Goal: Information Seeking & Learning: Find specific page/section

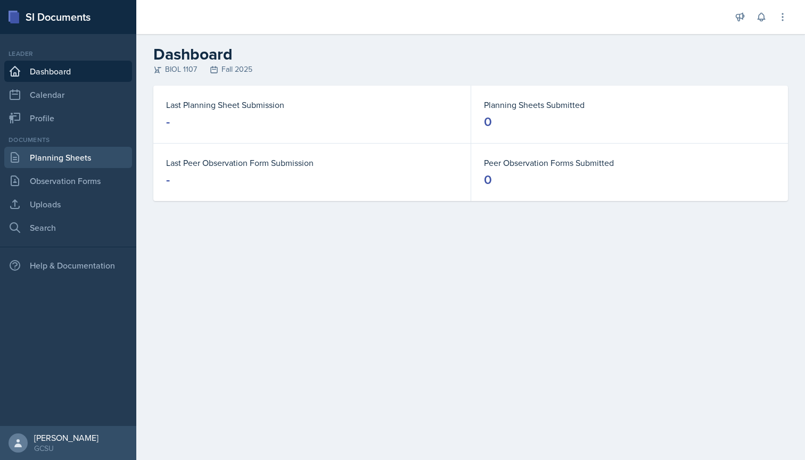
click at [80, 154] on link "Planning Sheets" at bounding box center [68, 157] width 128 height 21
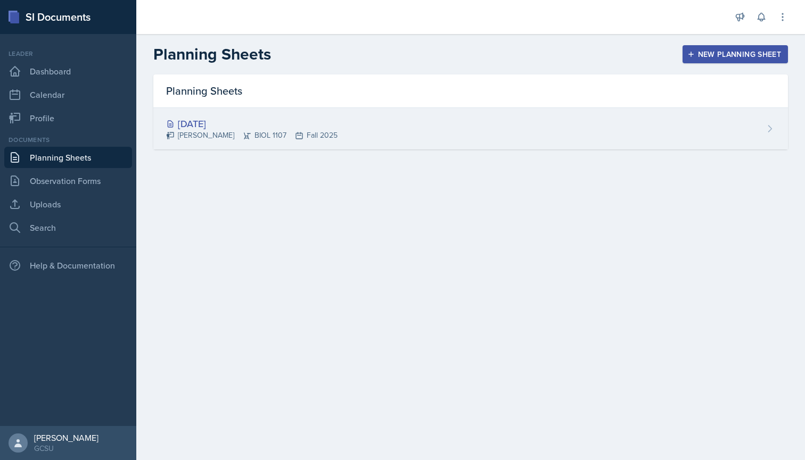
click at [230, 120] on div "[DATE]" at bounding box center [251, 124] width 171 height 14
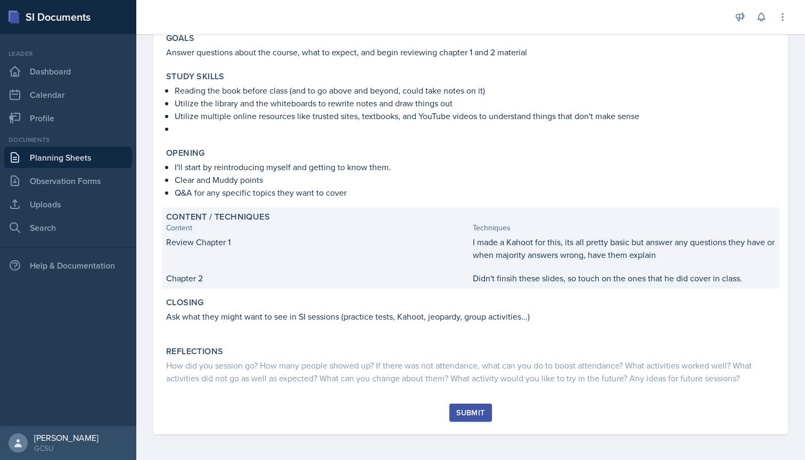
scroll to position [117, 0]
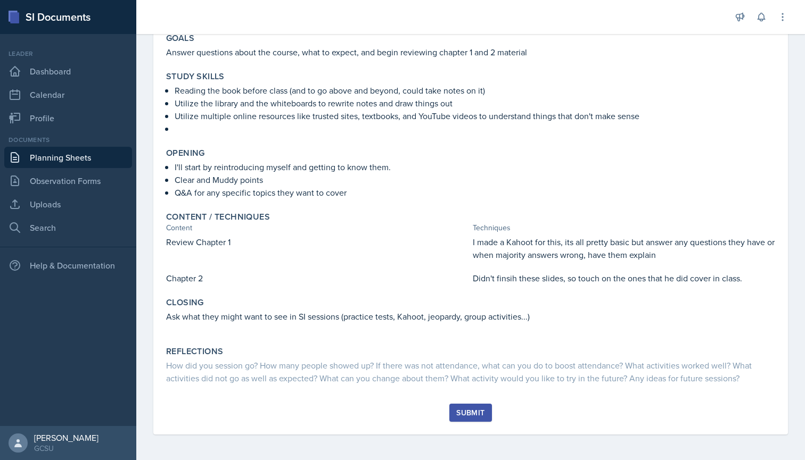
click at [469, 413] on div "Submit" at bounding box center [470, 413] width 28 height 9
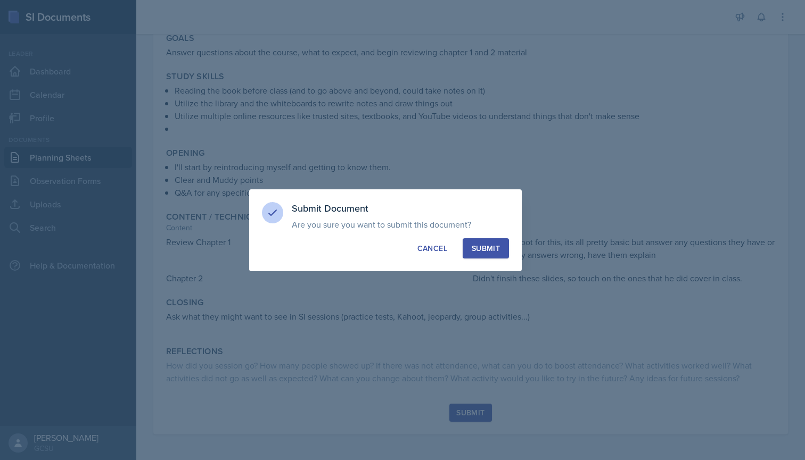
click at [435, 237] on div "Submit Document Are you sure you want to submit this document? This document wi…" at bounding box center [385, 230] width 273 height 82
click at [434, 243] on div "Cancel" at bounding box center [432, 248] width 30 height 11
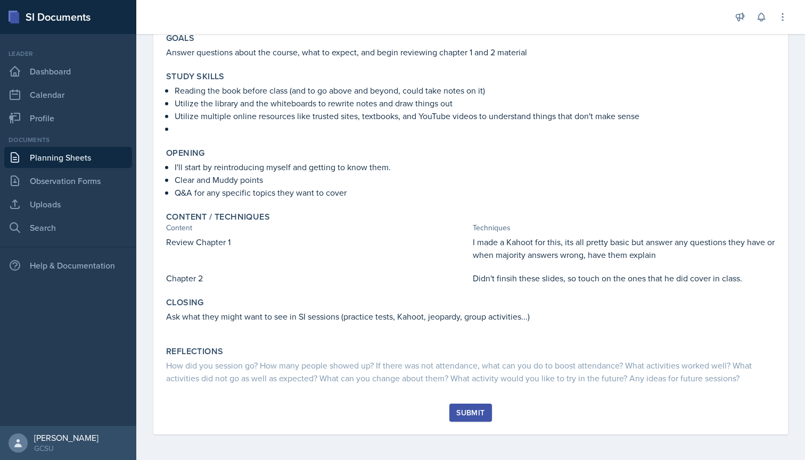
click at [469, 407] on button "Submit" at bounding box center [470, 413] width 42 height 18
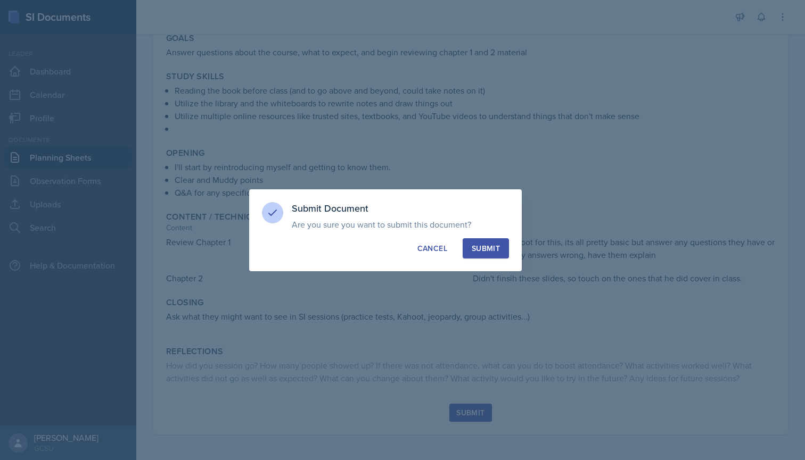
click at [495, 244] on div "Submit" at bounding box center [486, 248] width 28 height 11
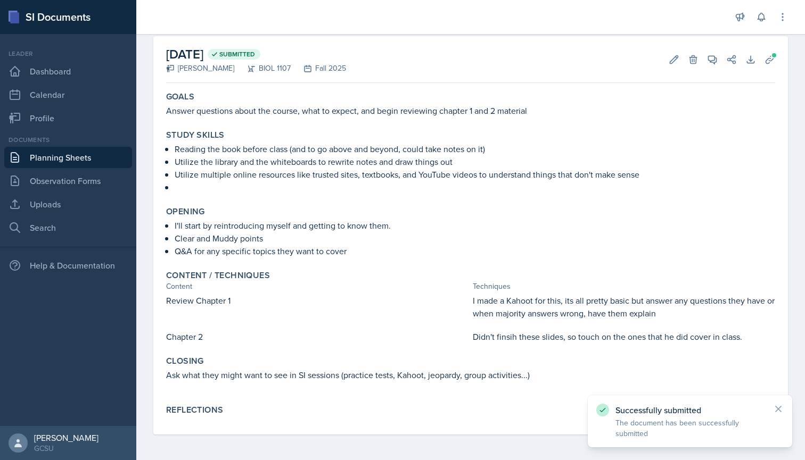
click at [780, 406] on icon at bounding box center [778, 409] width 11 height 11
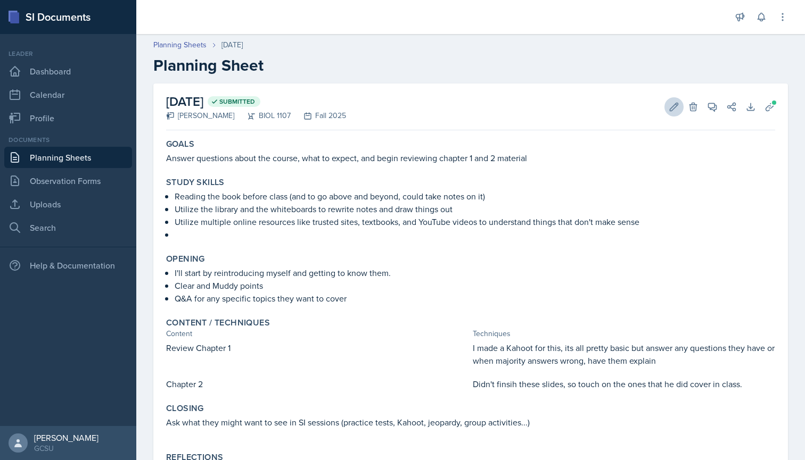
scroll to position [0, 0]
click at [671, 100] on button "Edit" at bounding box center [673, 106] width 19 height 19
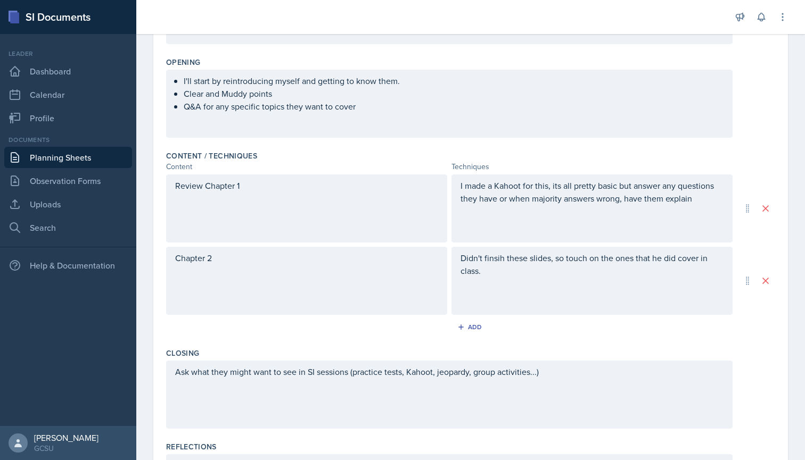
scroll to position [237, 0]
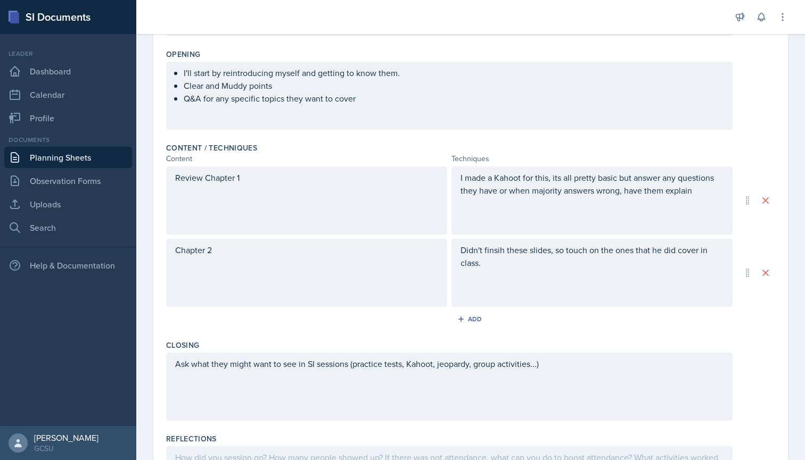
click at [556, 358] on div "Ask what they might want to see in SI sessions (practice tests, Kahoot, jeopard…" at bounding box center [449, 387] width 566 height 68
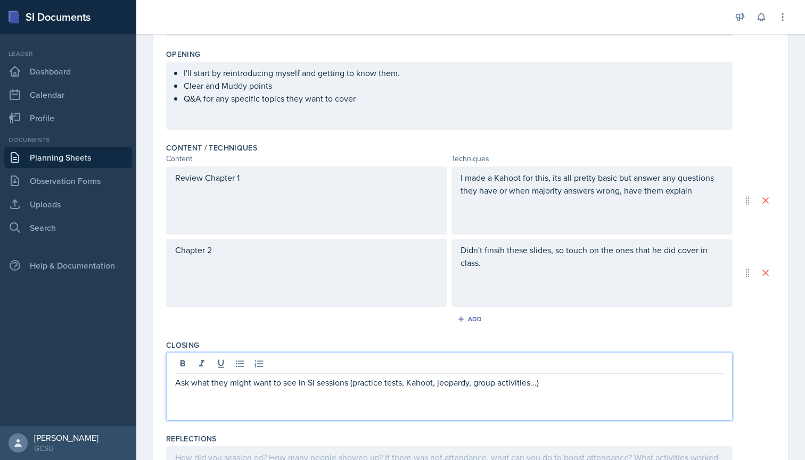
click at [175, 383] on p "Ask what they might want to see in SI sessions (practice tests, Kahoot, jeopard…" at bounding box center [449, 382] width 548 height 13
click at [234, 366] on button at bounding box center [240, 364] width 15 height 15
click at [553, 386] on p "Ask what they might want to see in SI sessions (practice tests, Kahoot, jeopard…" at bounding box center [454, 382] width 540 height 13
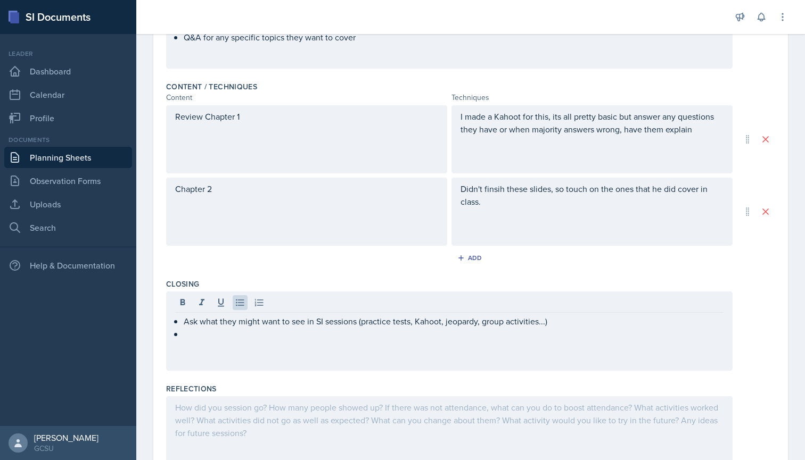
scroll to position [300, 0]
click at [223, 336] on p at bounding box center [454, 333] width 540 height 13
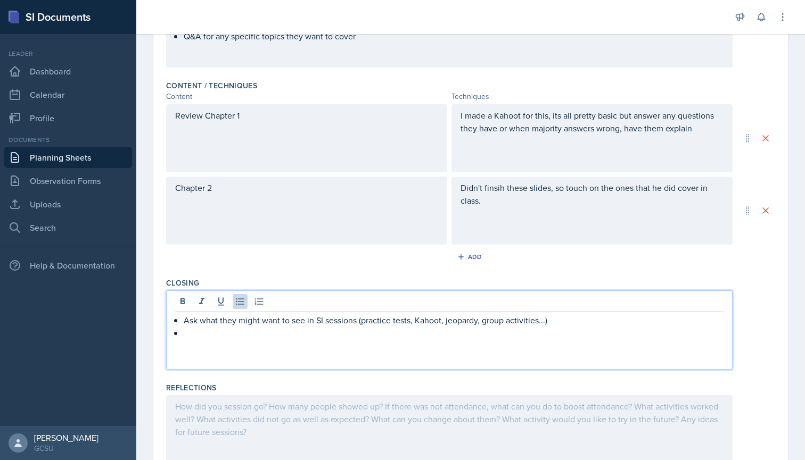
click at [494, 205] on p "Didn't finsih these slides, so touch on the ones that he did cover in class." at bounding box center [591, 195] width 263 height 26
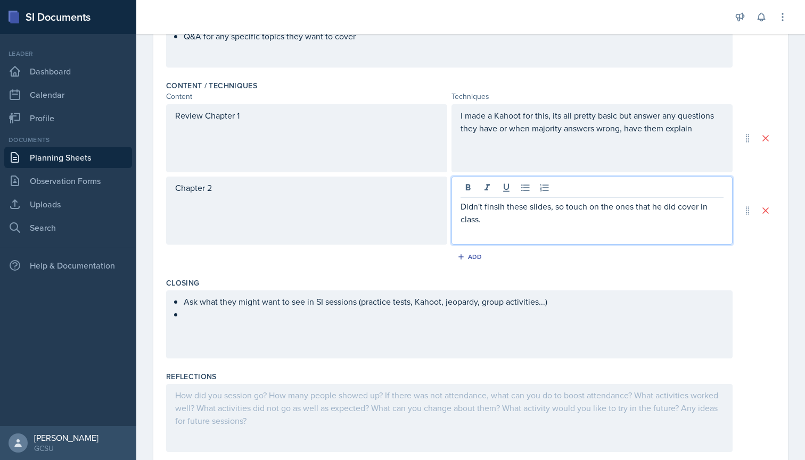
click at [417, 214] on div "Chapter 2" at bounding box center [306, 211] width 281 height 68
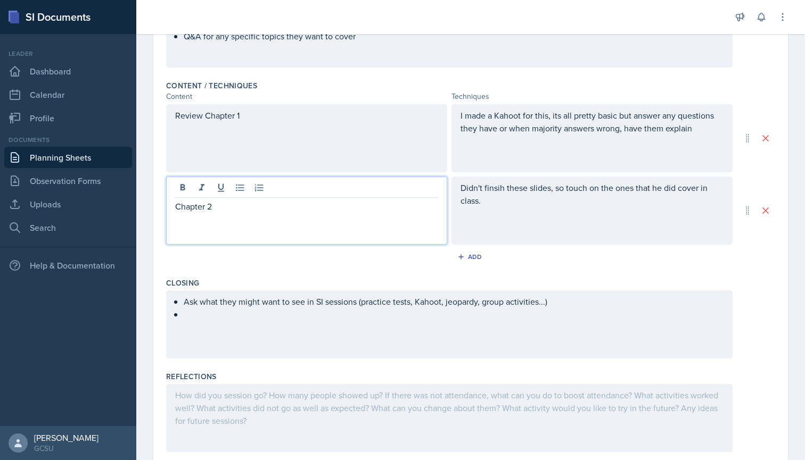
click at [485, 217] on div "Didn't finsih these slides, so touch on the ones that he did cover in class." at bounding box center [591, 211] width 281 height 68
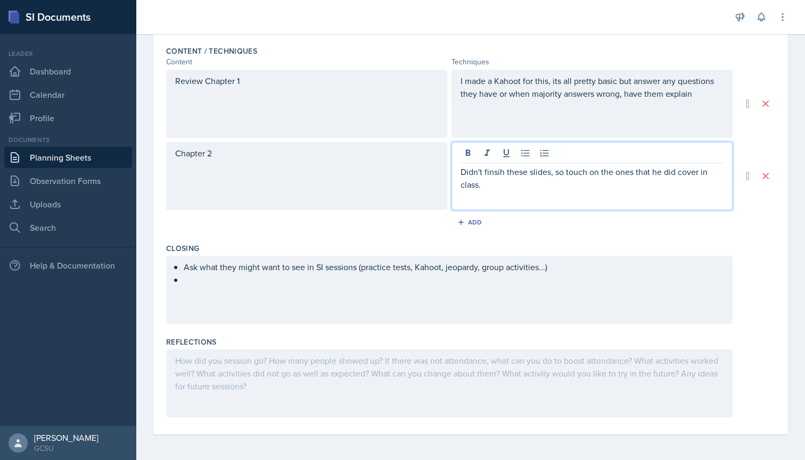
scroll to position [334, 0]
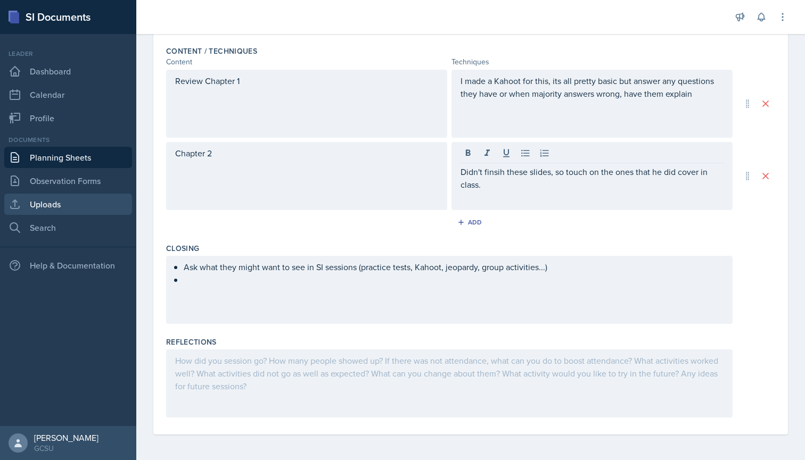
click at [99, 202] on link "Uploads" at bounding box center [68, 204] width 128 height 21
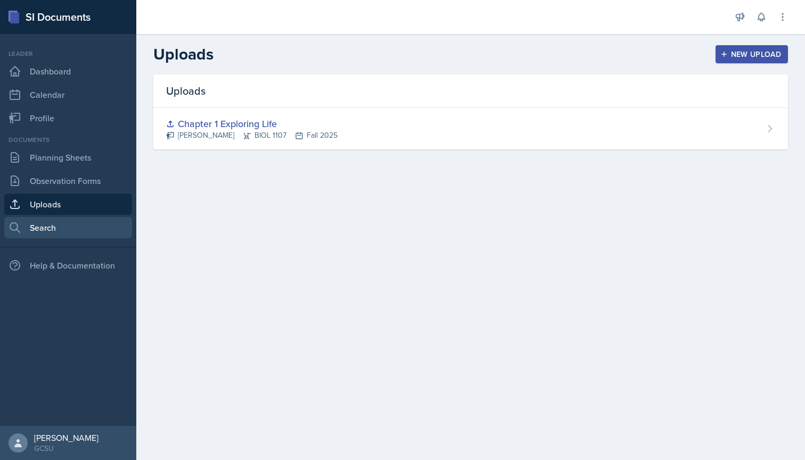
click at [57, 232] on link "Search" at bounding box center [68, 227] width 128 height 21
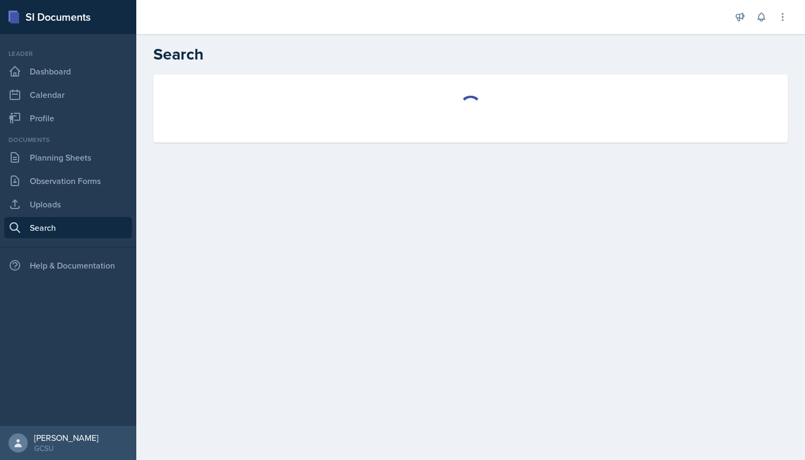
select select "all"
select select "1"
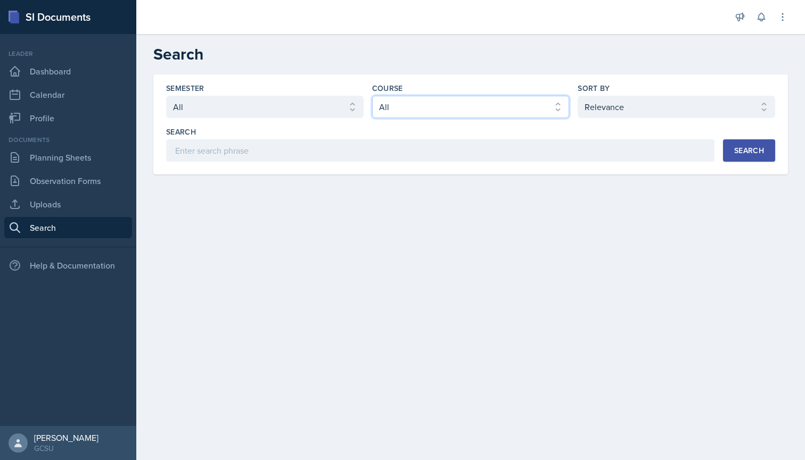
select select "6d02d006-d2ce-4ab3-bc11-53b48f3c94ca"
click at [747, 153] on div "Search" at bounding box center [749, 150] width 30 height 9
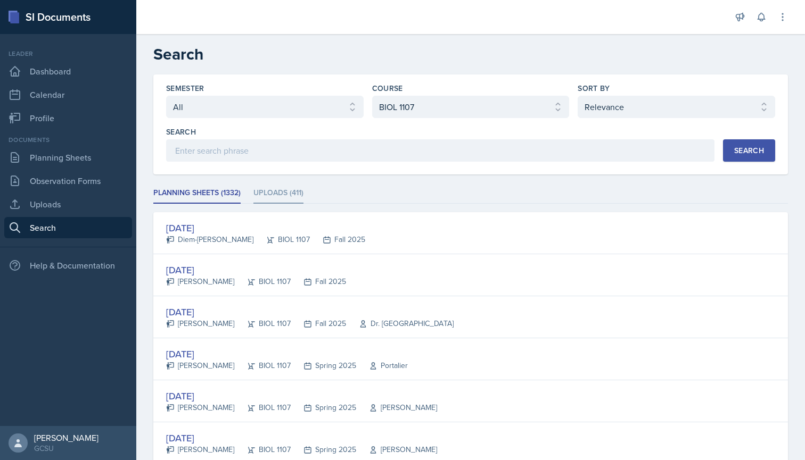
click at [279, 193] on li "Uploads (411)" at bounding box center [278, 193] width 50 height 21
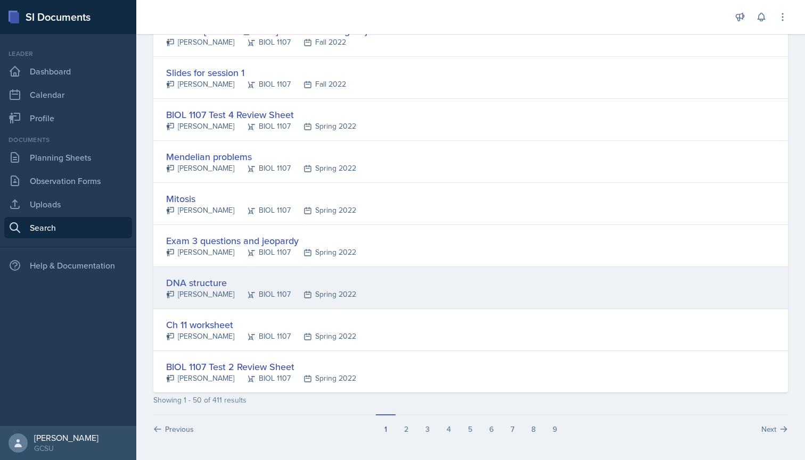
scroll to position [1922, 0]
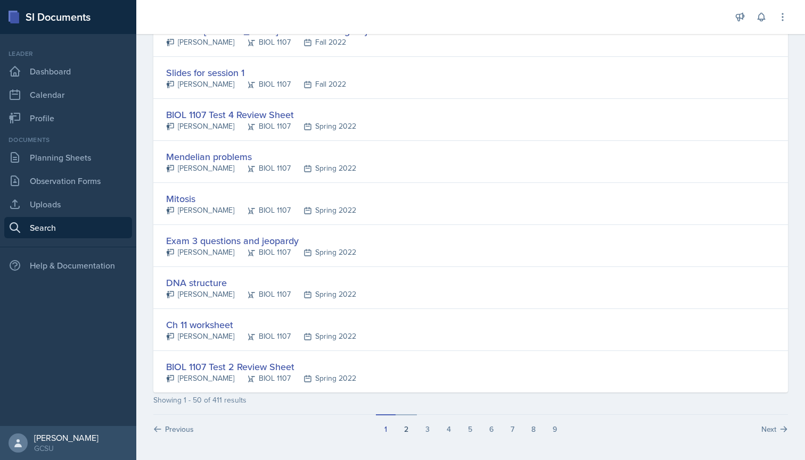
click at [410, 425] on button "2" at bounding box center [405, 425] width 21 height 20
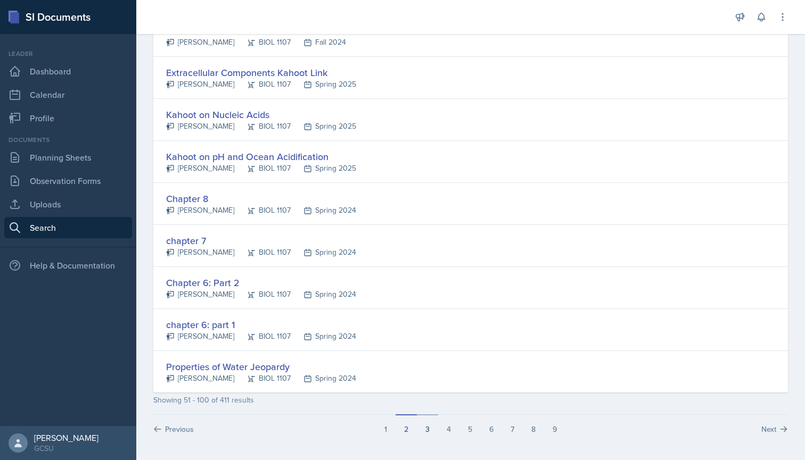
click at [429, 424] on button "3" at bounding box center [427, 425] width 21 height 20
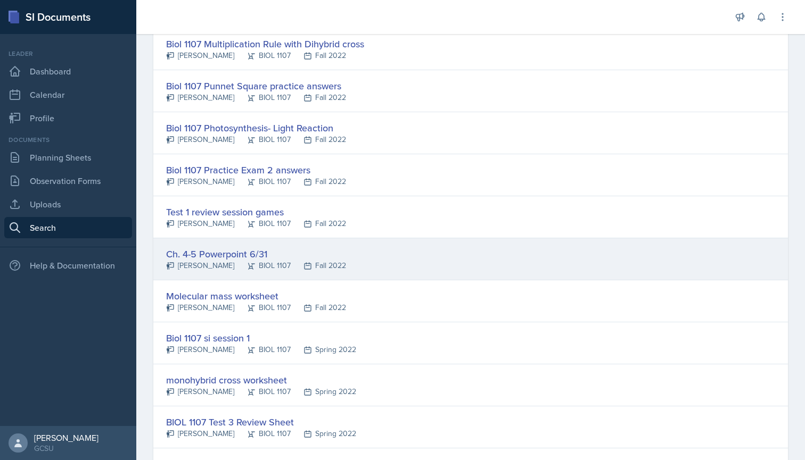
scroll to position [353, 0]
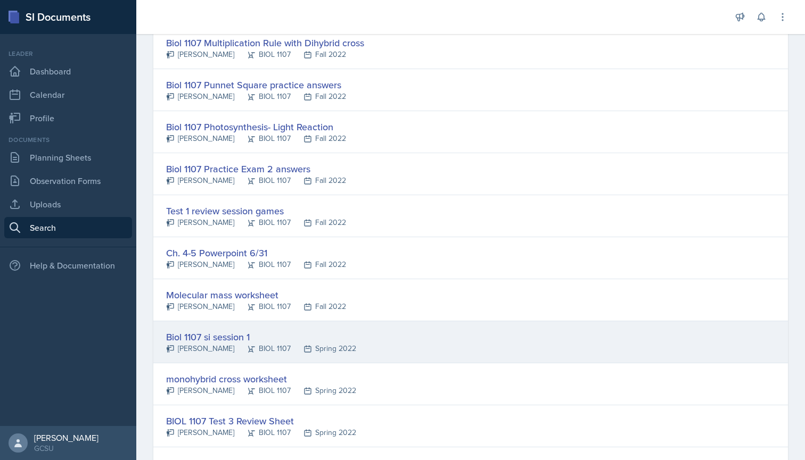
click at [242, 335] on div "Biol 1107 si session 1" at bounding box center [261, 337] width 190 height 14
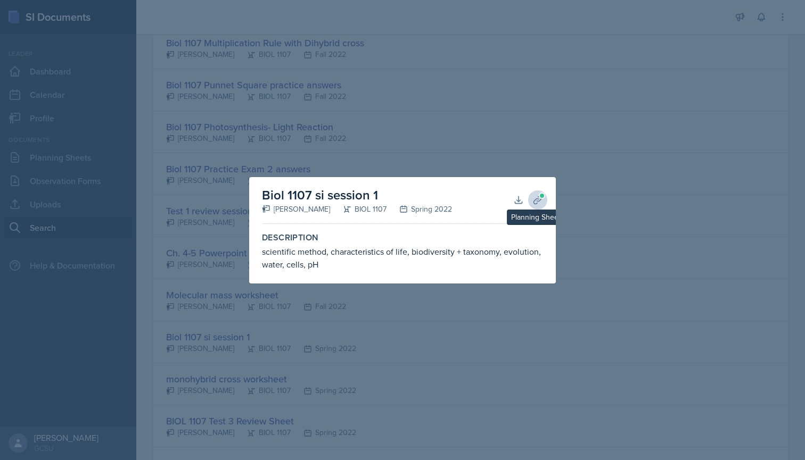
click at [539, 195] on span at bounding box center [542, 196] width 6 height 6
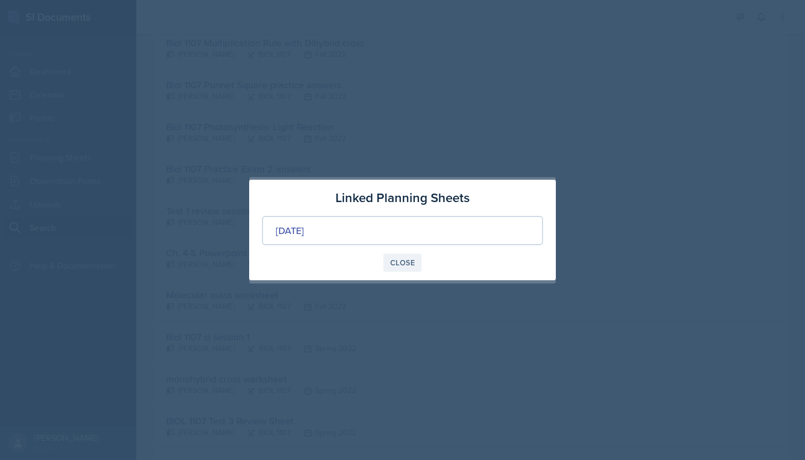
click at [401, 261] on div "Close" at bounding box center [402, 263] width 24 height 9
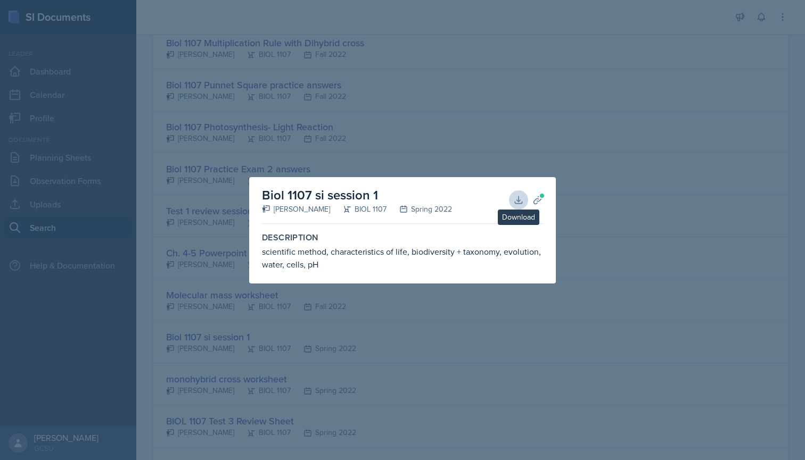
click at [519, 201] on icon at bounding box center [518, 199] width 7 height 7
click at [357, 342] on div at bounding box center [402, 230] width 805 height 460
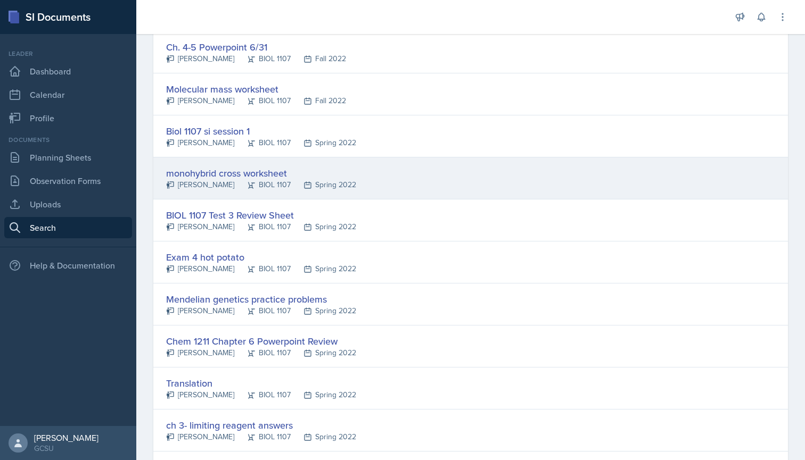
scroll to position [561, 0]
